Goal: Information Seeking & Learning: Learn about a topic

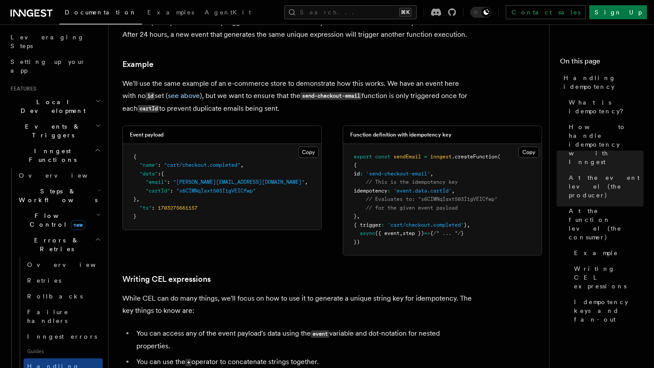
scroll to position [138, 0]
click at [100, 210] on icon "button" at bounding box center [98, 213] width 5 height 7
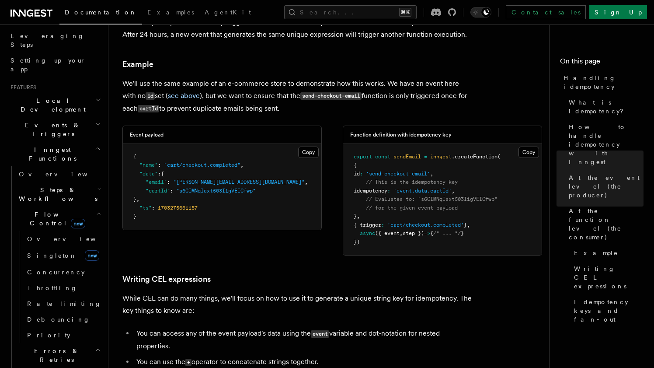
click at [98, 210] on icon "button" at bounding box center [98, 213] width 5 height 7
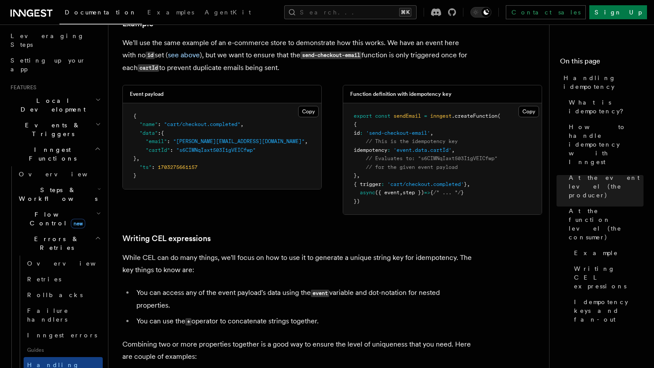
scroll to position [1187, 0]
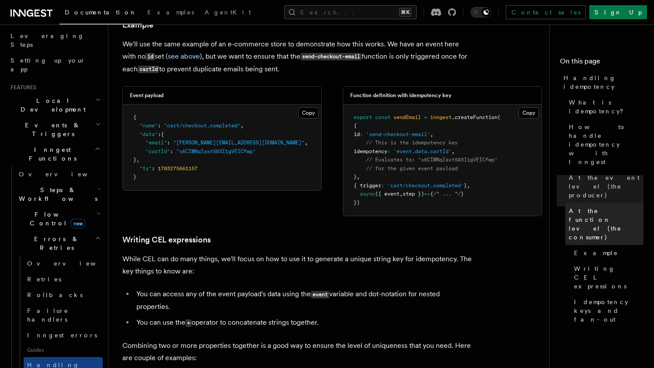
click at [592, 206] on span "At the function level (the consumer)" at bounding box center [606, 223] width 75 height 35
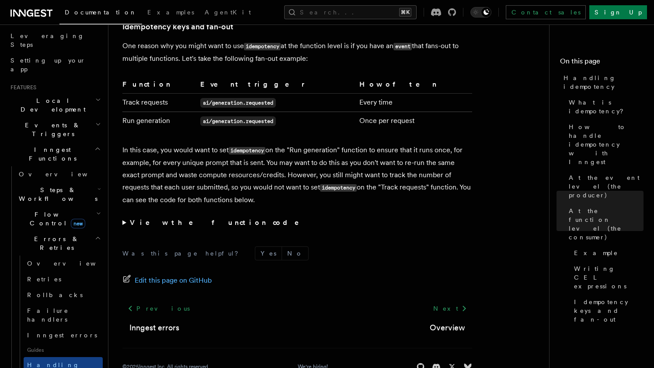
scroll to position [1750, 0]
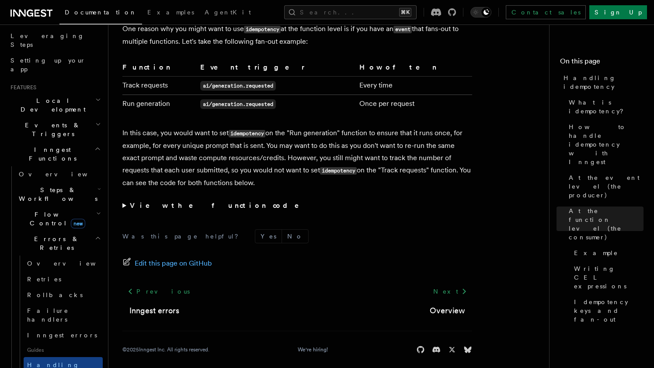
click at [97, 210] on icon "button" at bounding box center [98, 213] width 5 height 7
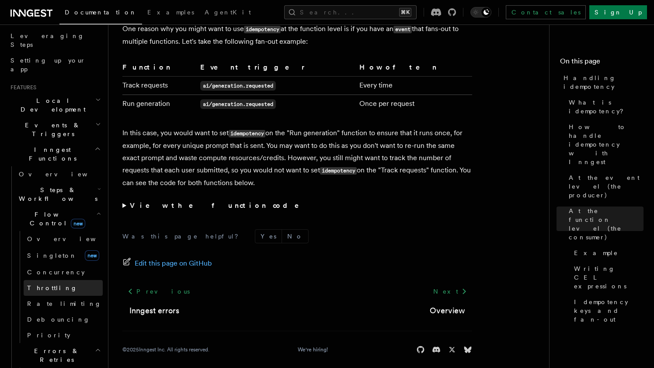
click at [60, 280] on link "Throttling" at bounding box center [63, 288] width 79 height 16
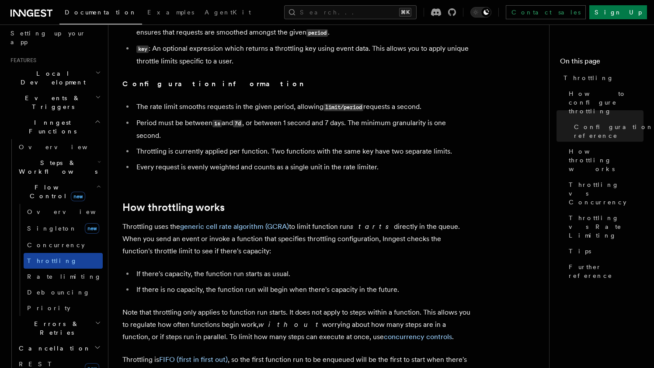
scroll to position [170, 0]
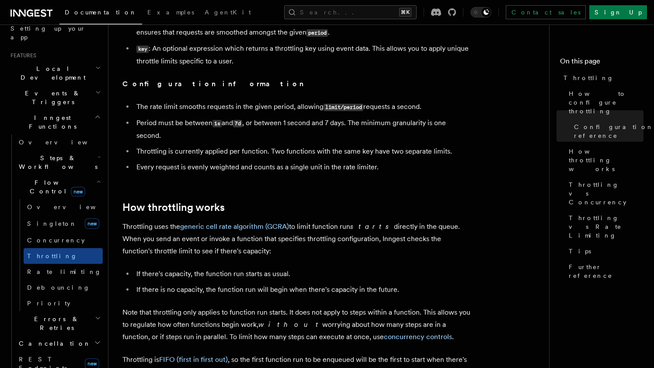
click at [93, 311] on h2 "Errors & Retries" at bounding box center [58, 323] width 87 height 24
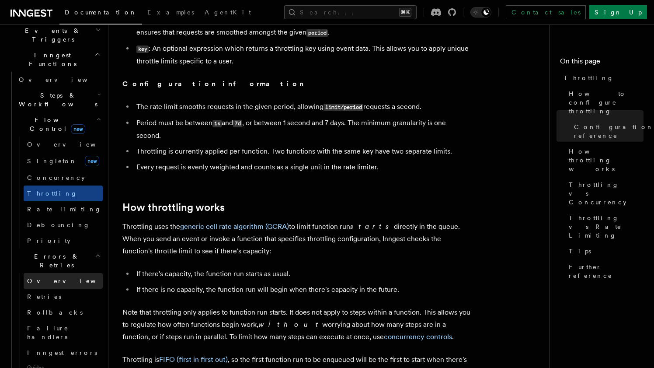
scroll to position [233, 0]
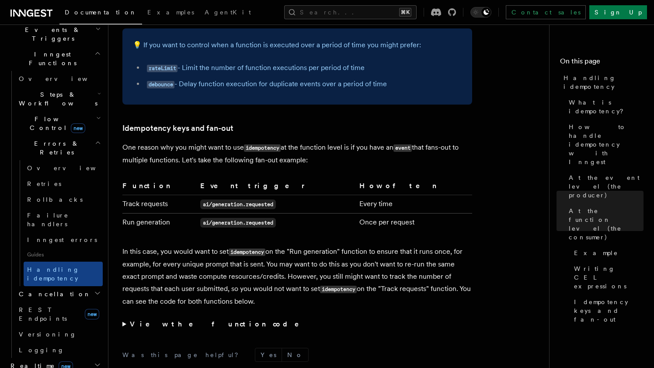
scroll to position [1633, 0]
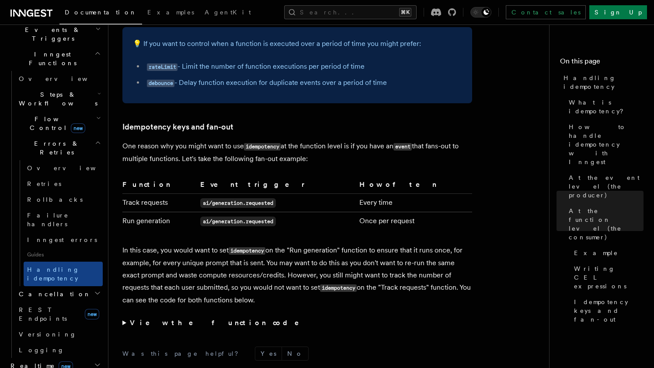
click at [97, 117] on icon "button" at bounding box center [98, 118] width 3 height 2
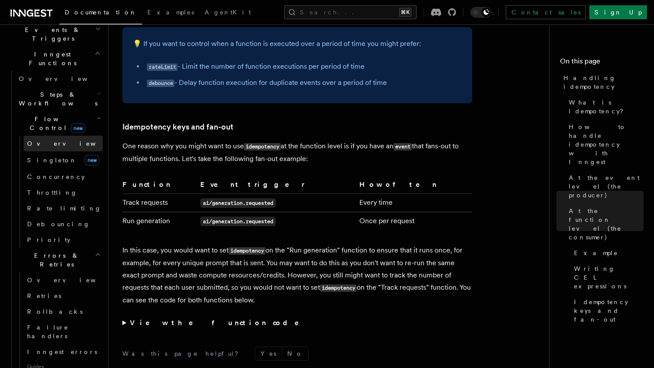
click at [73, 136] on link "Overview" at bounding box center [63, 144] width 79 height 16
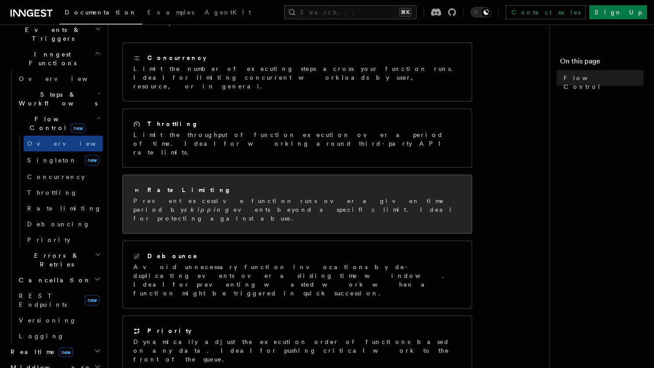
scroll to position [122, 0]
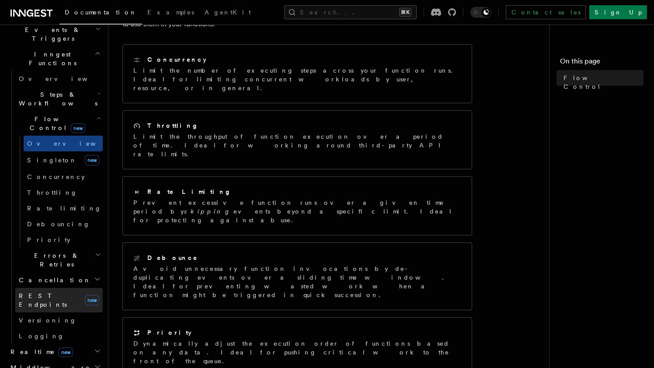
click at [54, 291] on span "REST Endpoints" at bounding box center [50, 299] width 63 height 17
